Goal: Task Accomplishment & Management: Manage account settings

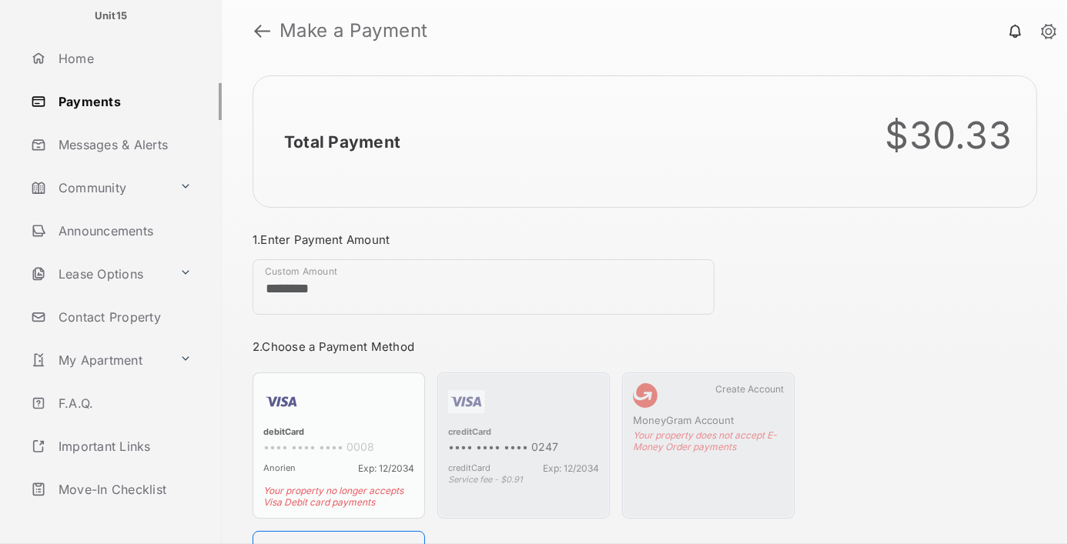
scroll to position [131, 0]
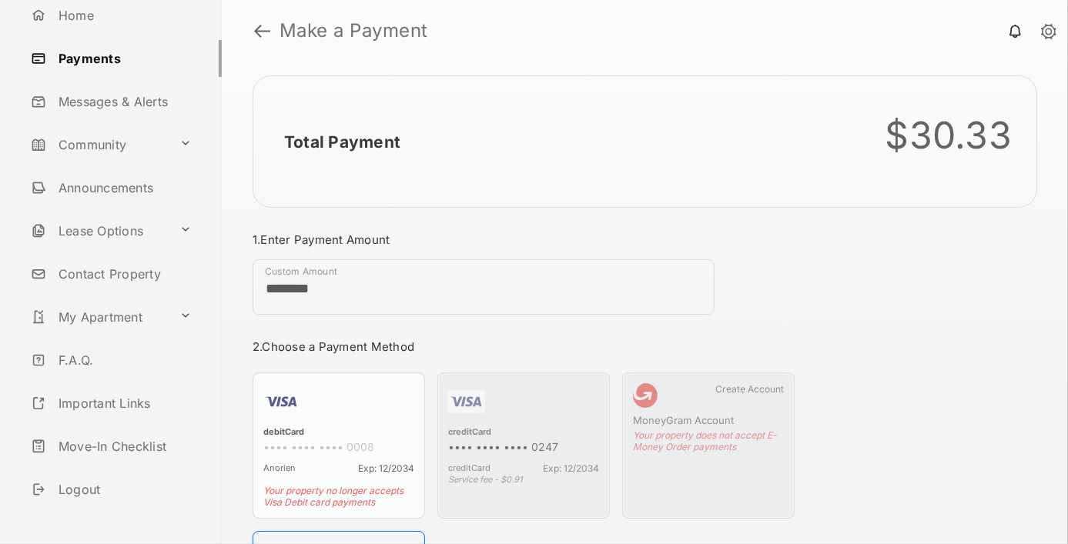
click at [120, 489] on link "Logout" at bounding box center [123, 489] width 197 height 37
